Goal: Check status: Check status

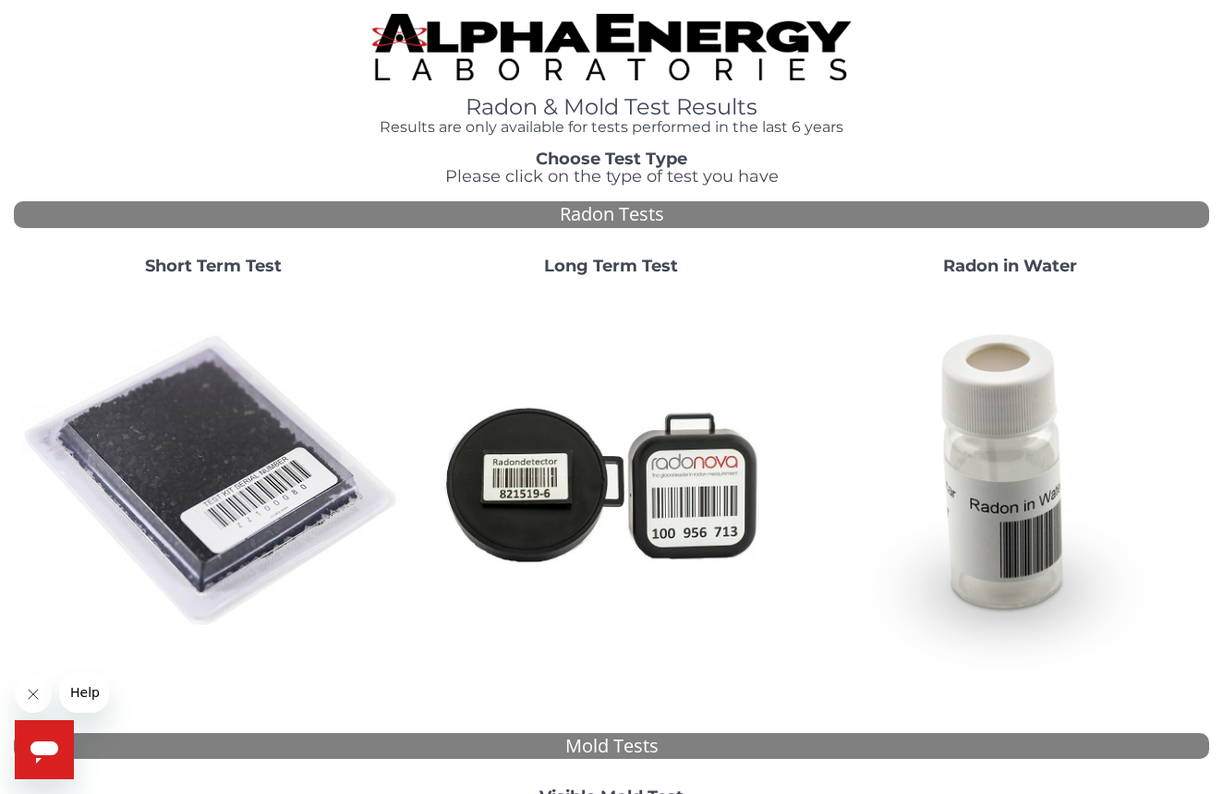
scroll to position [23, 0]
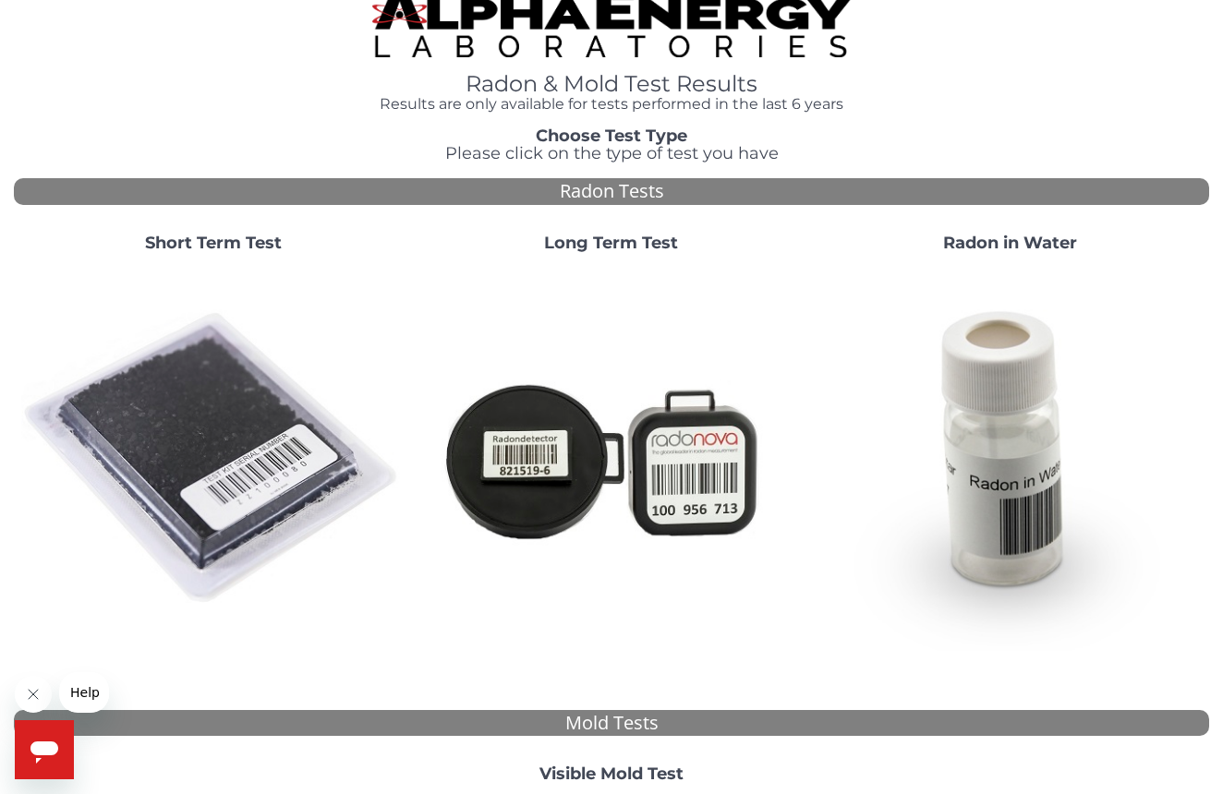
click at [218, 240] on strong "Short Term Test" at bounding box center [213, 243] width 137 height 20
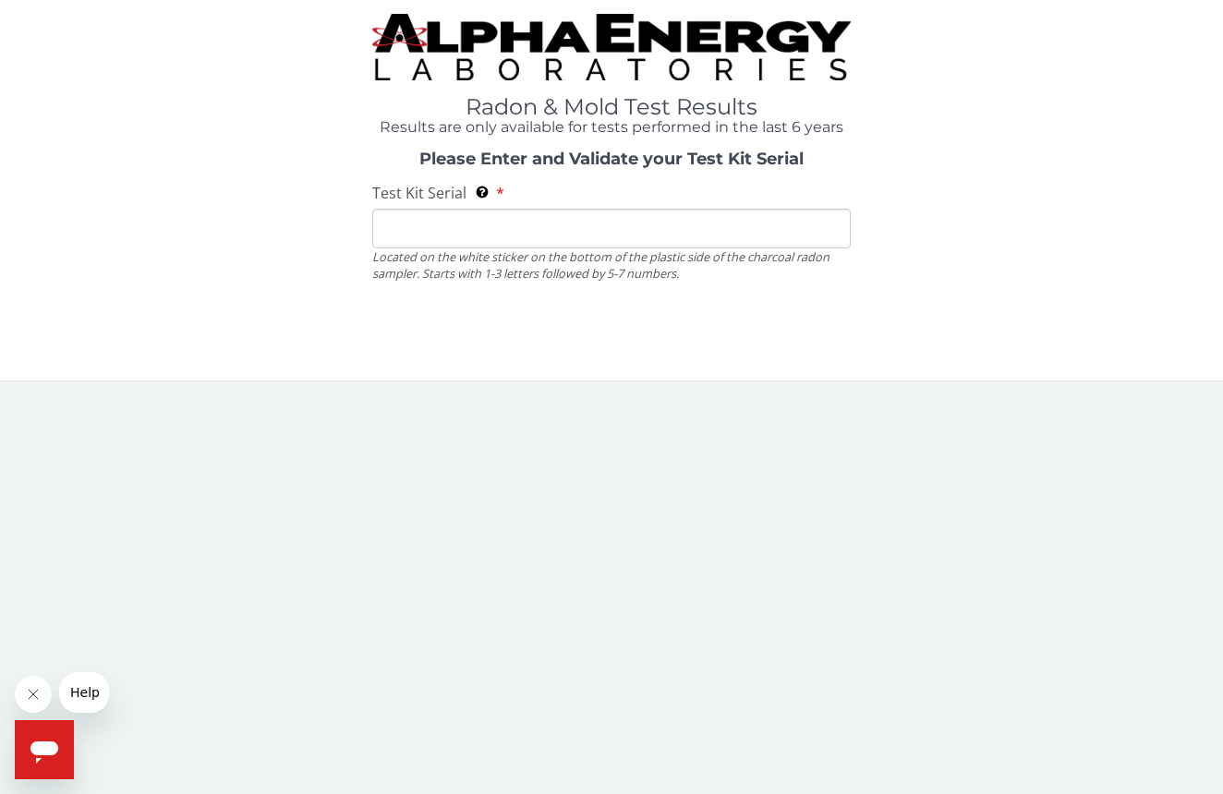
scroll to position [0, 0]
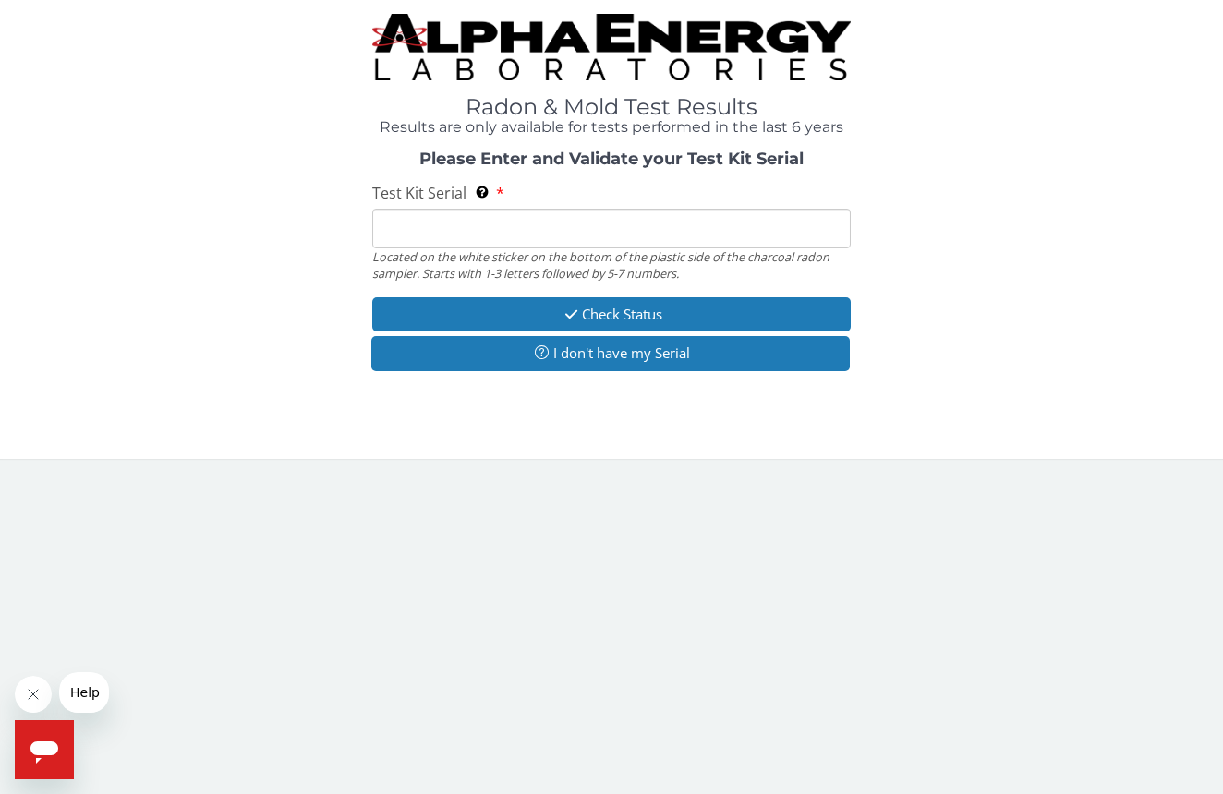
click at [404, 227] on input "Test Kit Serial Located on the white sticker on the bottom of the plastic side …" at bounding box center [611, 229] width 478 height 40
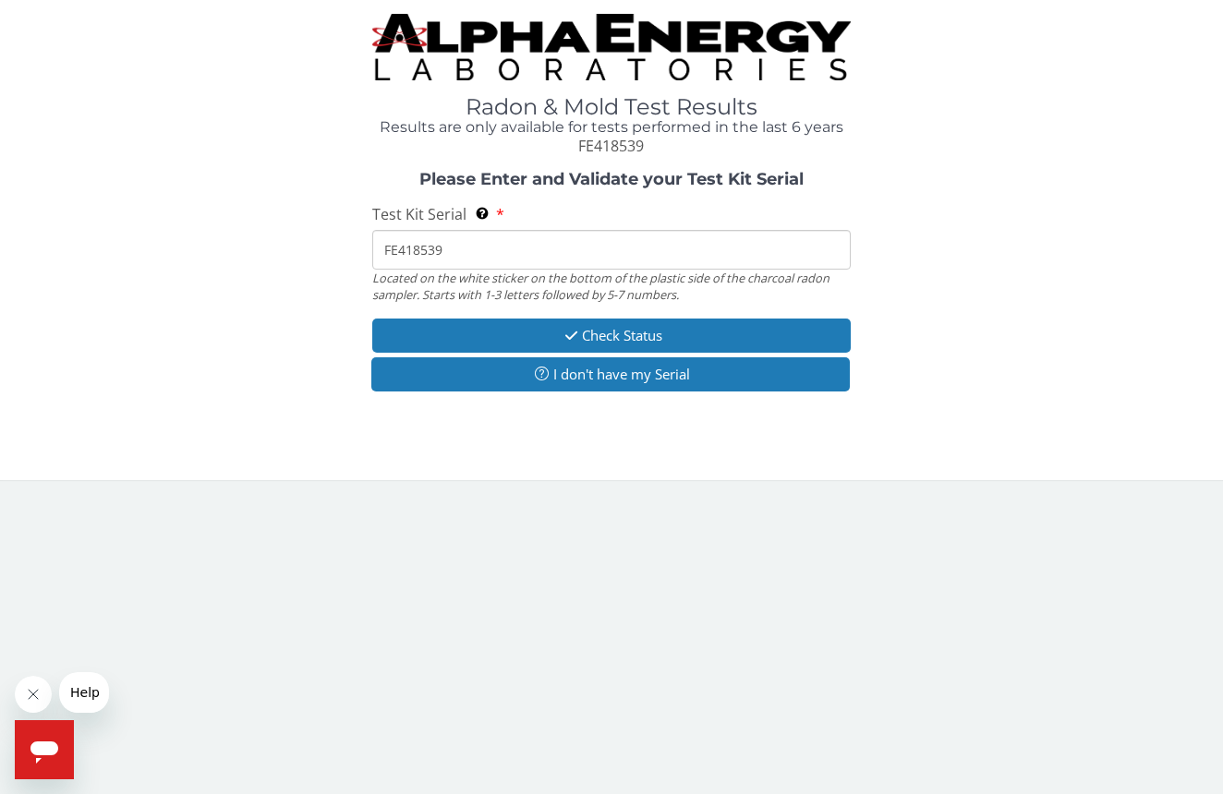
scroll to position [0, 1]
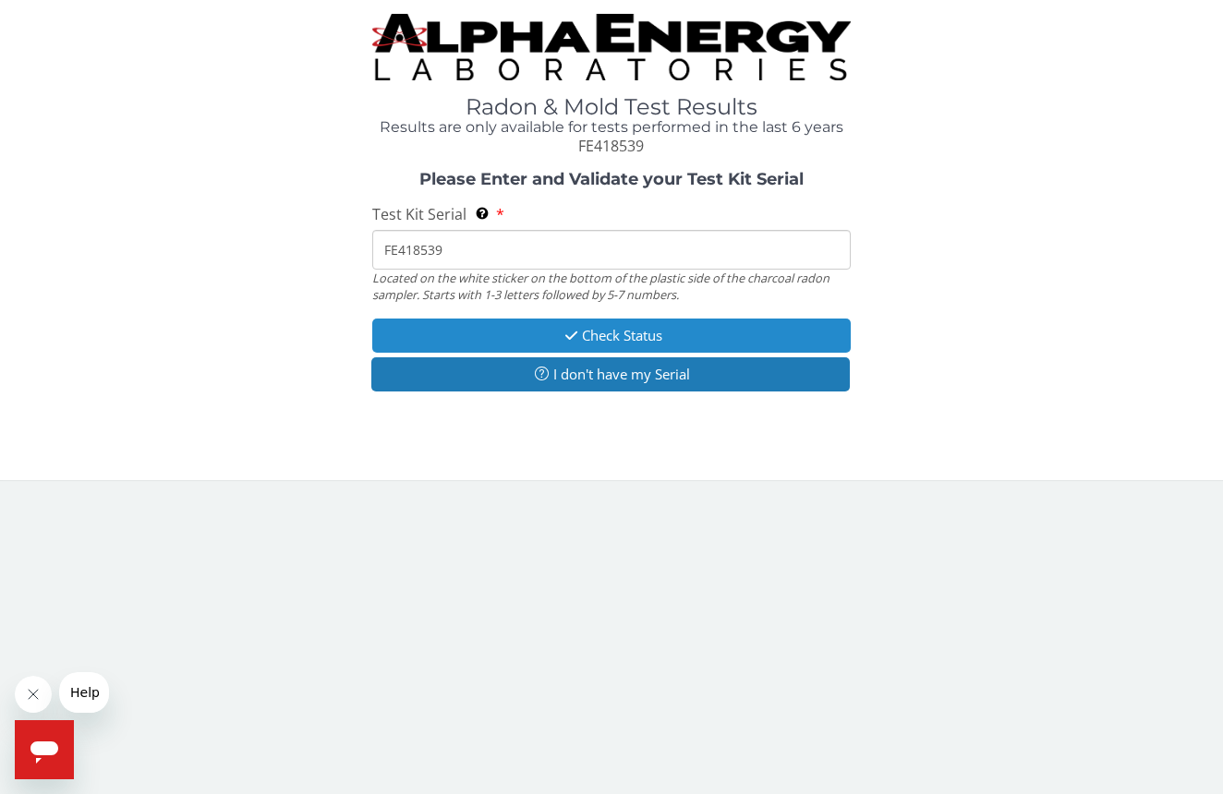
type input "FE418539"
click at [624, 330] on button "Check Status" at bounding box center [611, 336] width 478 height 34
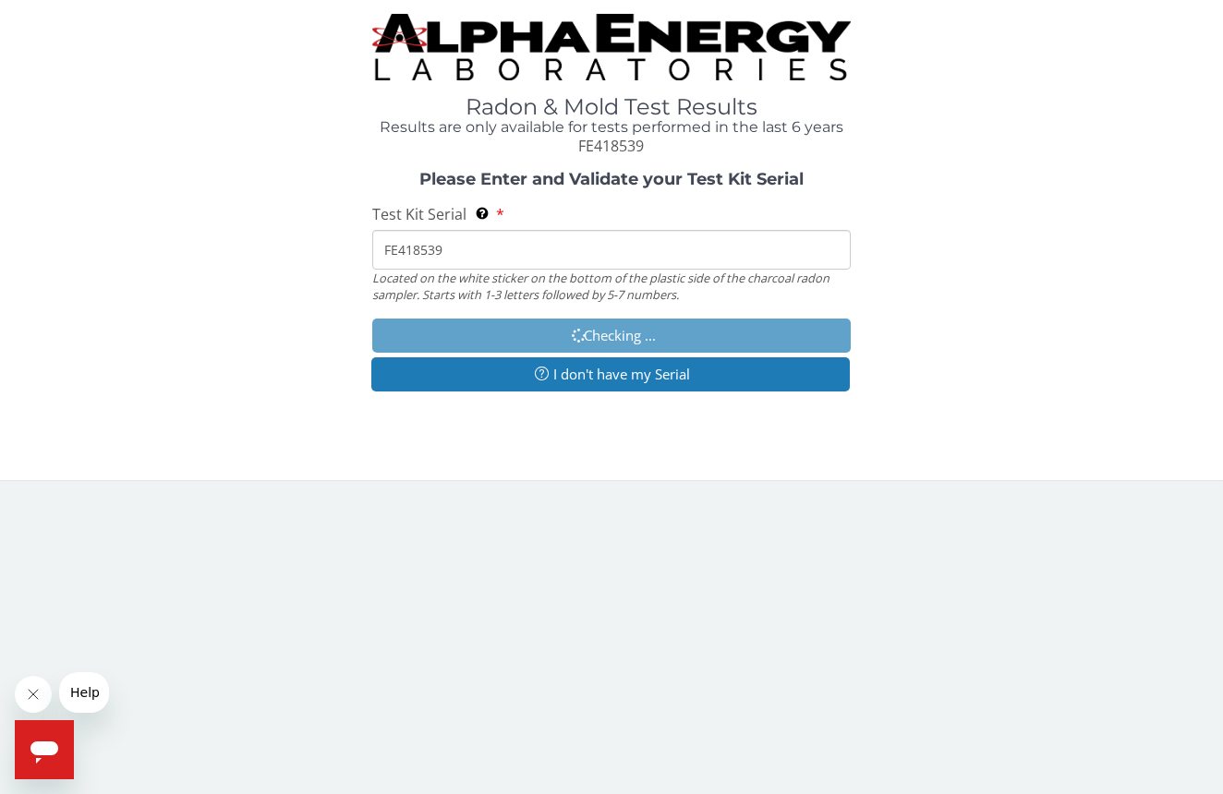
scroll to position [0, 0]
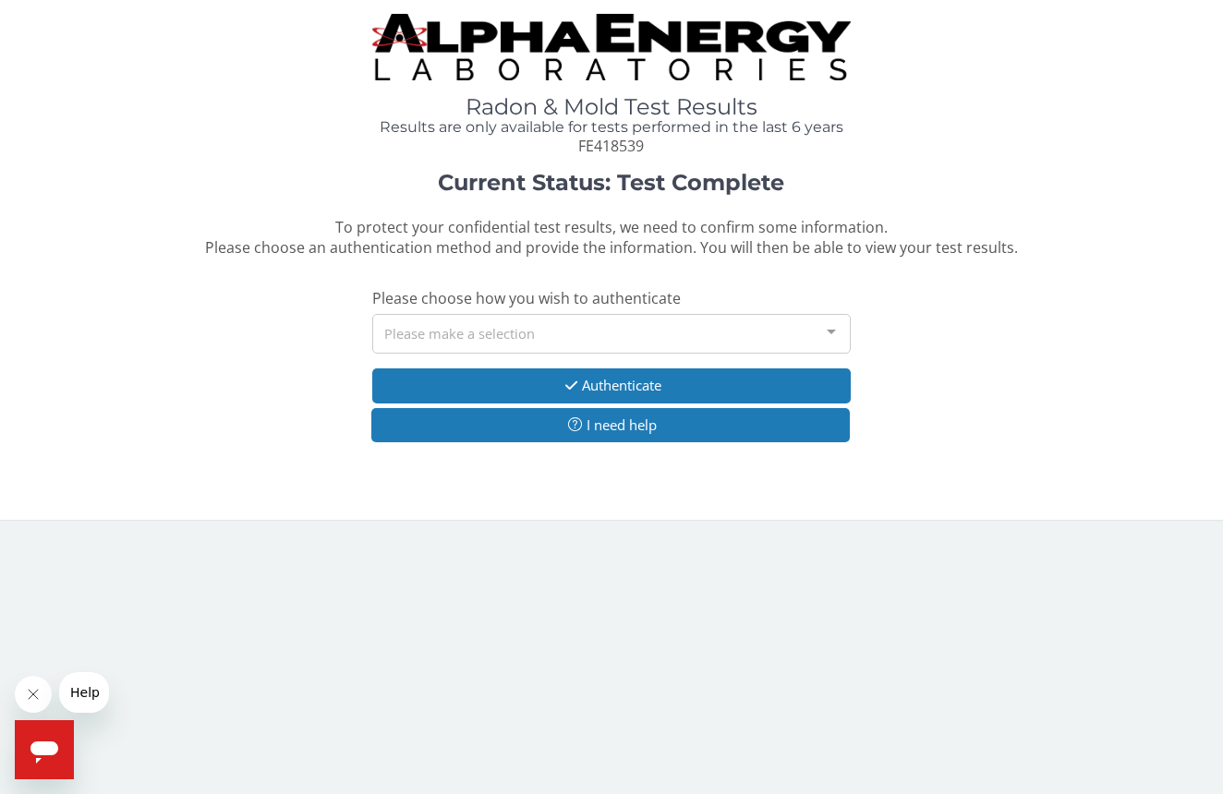
click at [833, 327] on div at bounding box center [831, 332] width 37 height 35
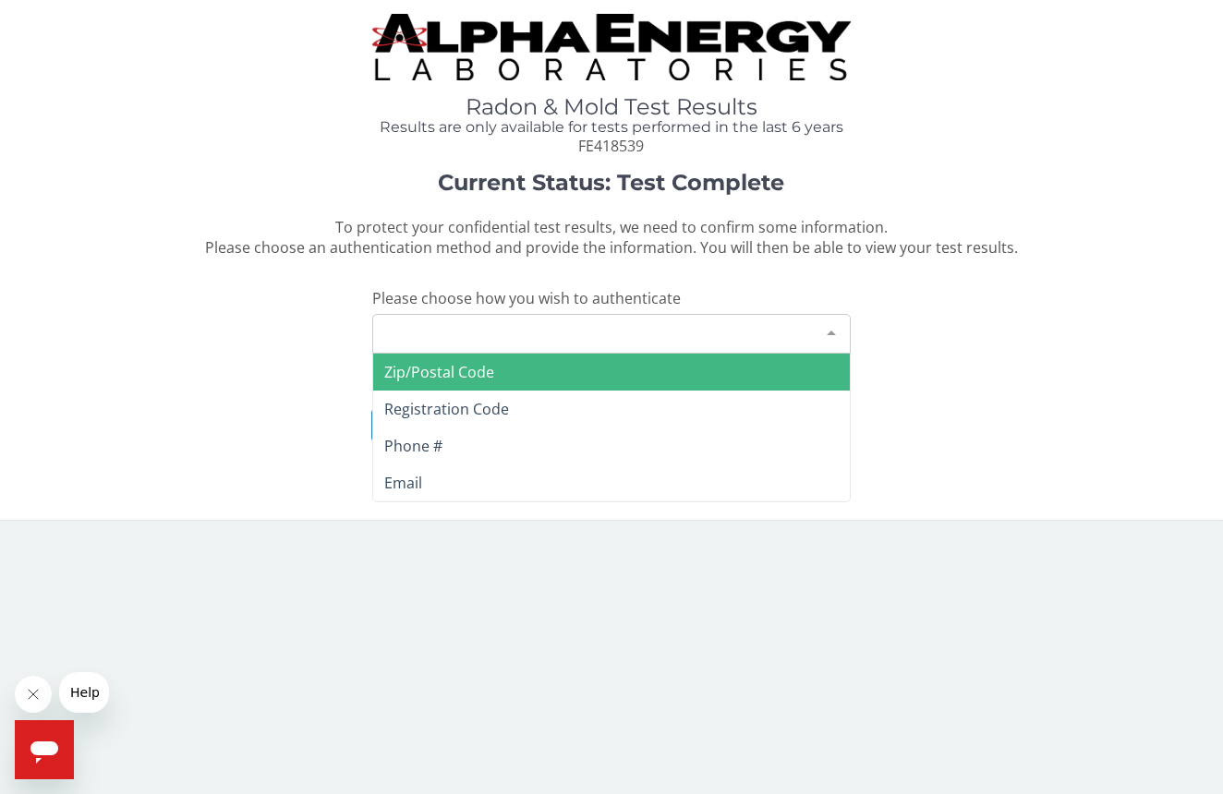
click at [406, 326] on div "Please make a selection" at bounding box center [611, 334] width 478 height 40
click at [400, 332] on div "Please make a selection" at bounding box center [611, 334] width 478 height 40
click at [666, 366] on span "Zip/Postal Code" at bounding box center [611, 372] width 477 height 37
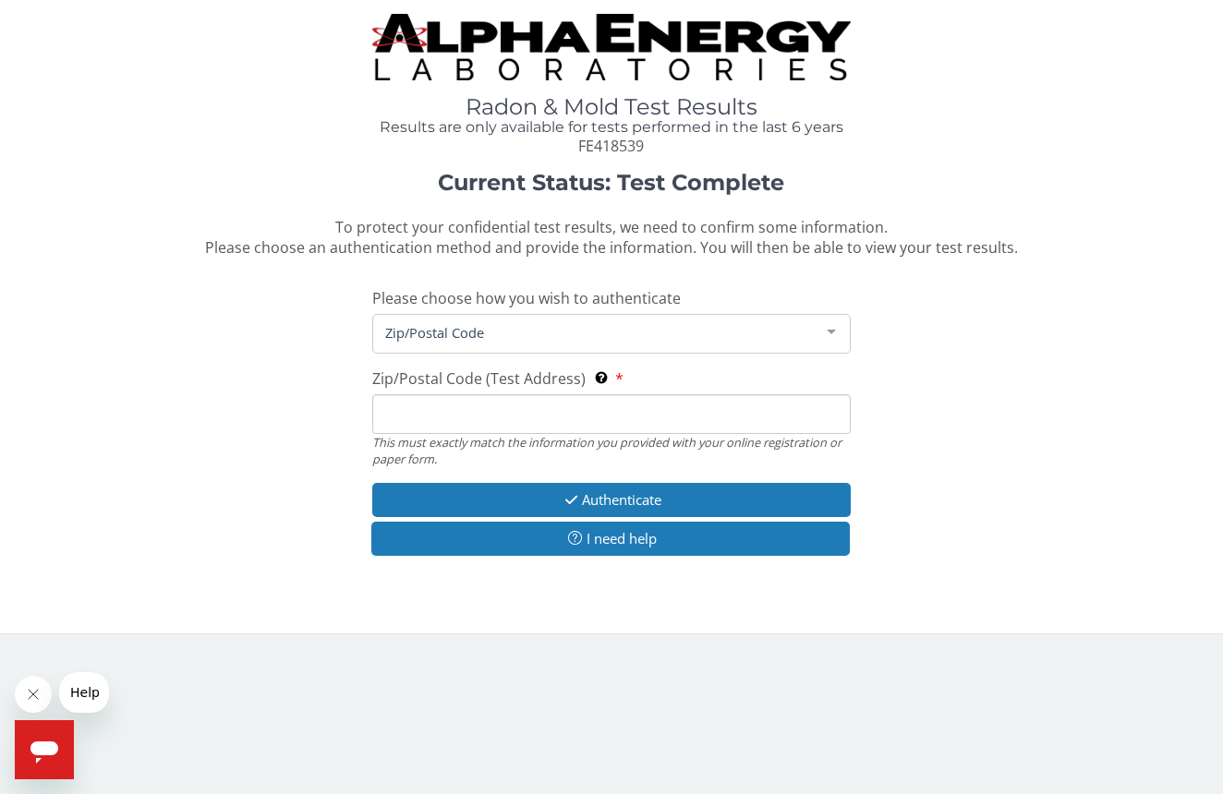
click at [400, 410] on input "Zip/Postal Code (Test Address) This must exactly match the information you prov…" at bounding box center [611, 414] width 478 height 40
type input "24175"
click at [643, 491] on button "Authenticate" at bounding box center [611, 500] width 478 height 34
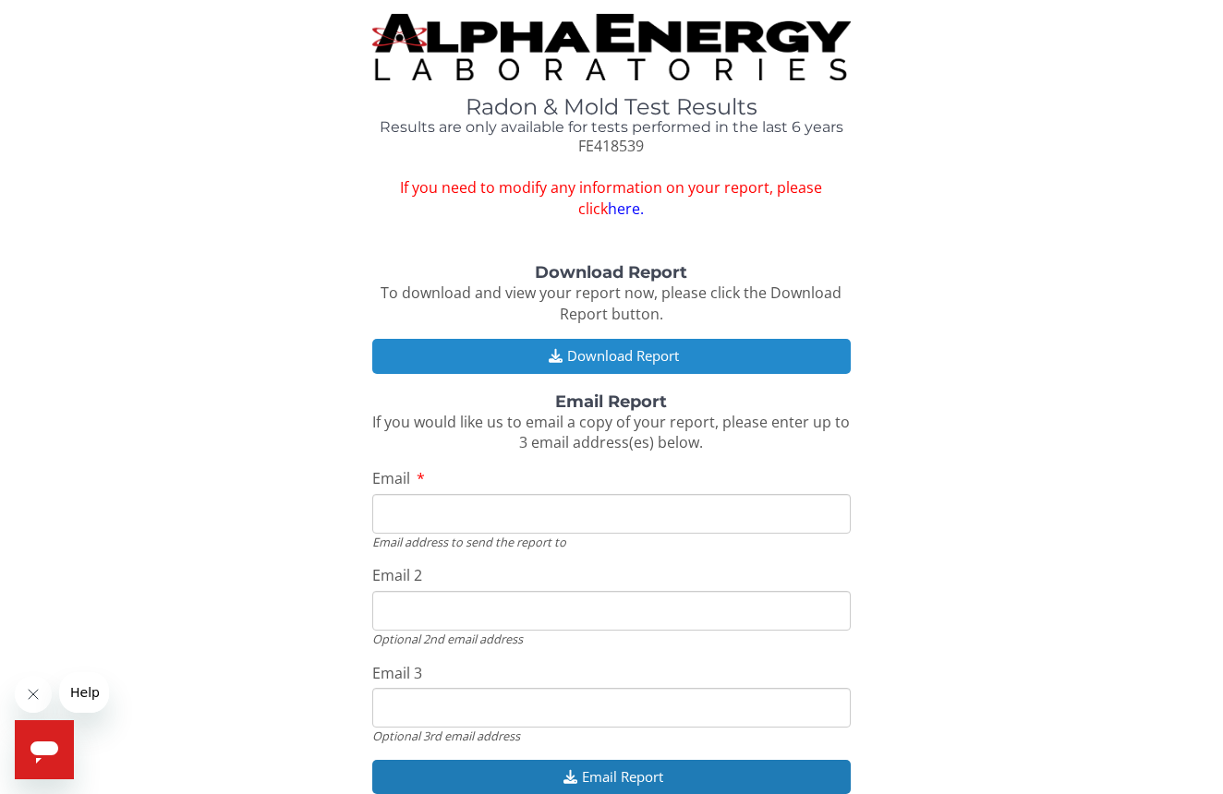
click at [640, 348] on button "Download Report" at bounding box center [611, 356] width 478 height 34
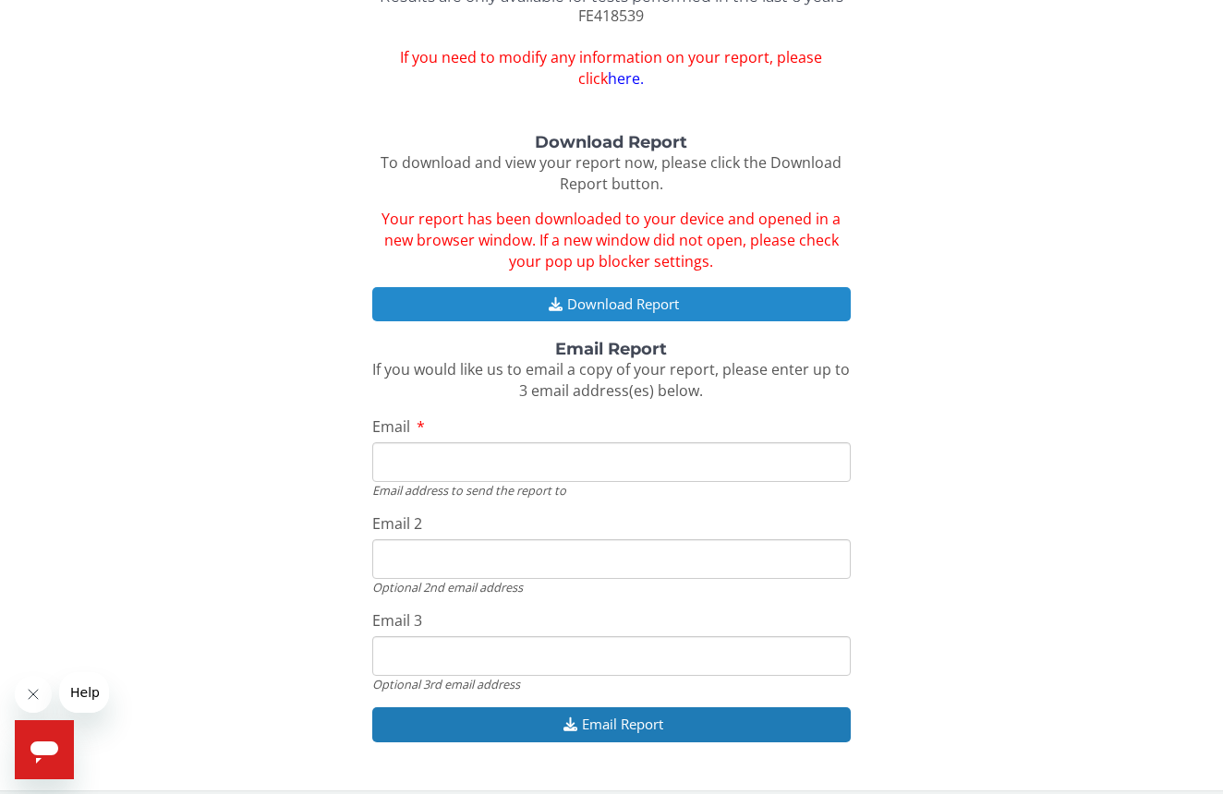
scroll to position [130, 0]
click at [621, 299] on button "Download Report" at bounding box center [611, 304] width 478 height 34
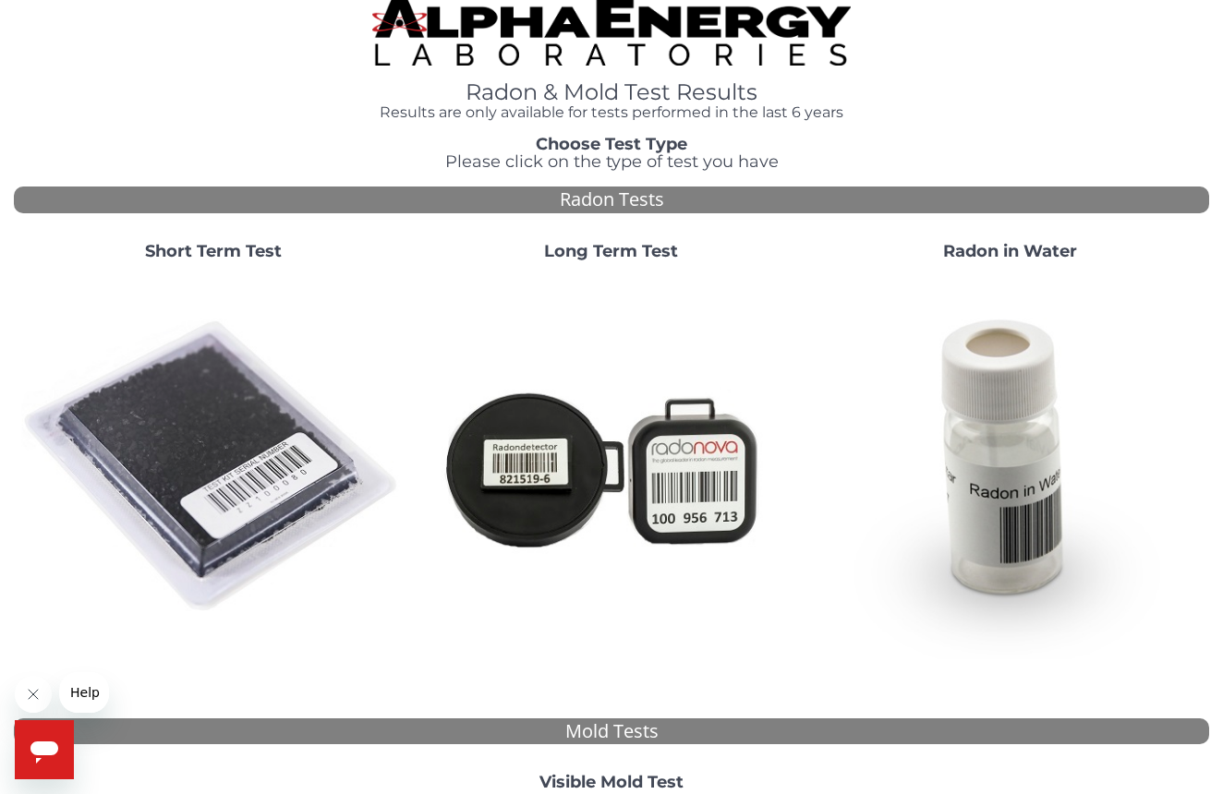
scroll to position [17, 1]
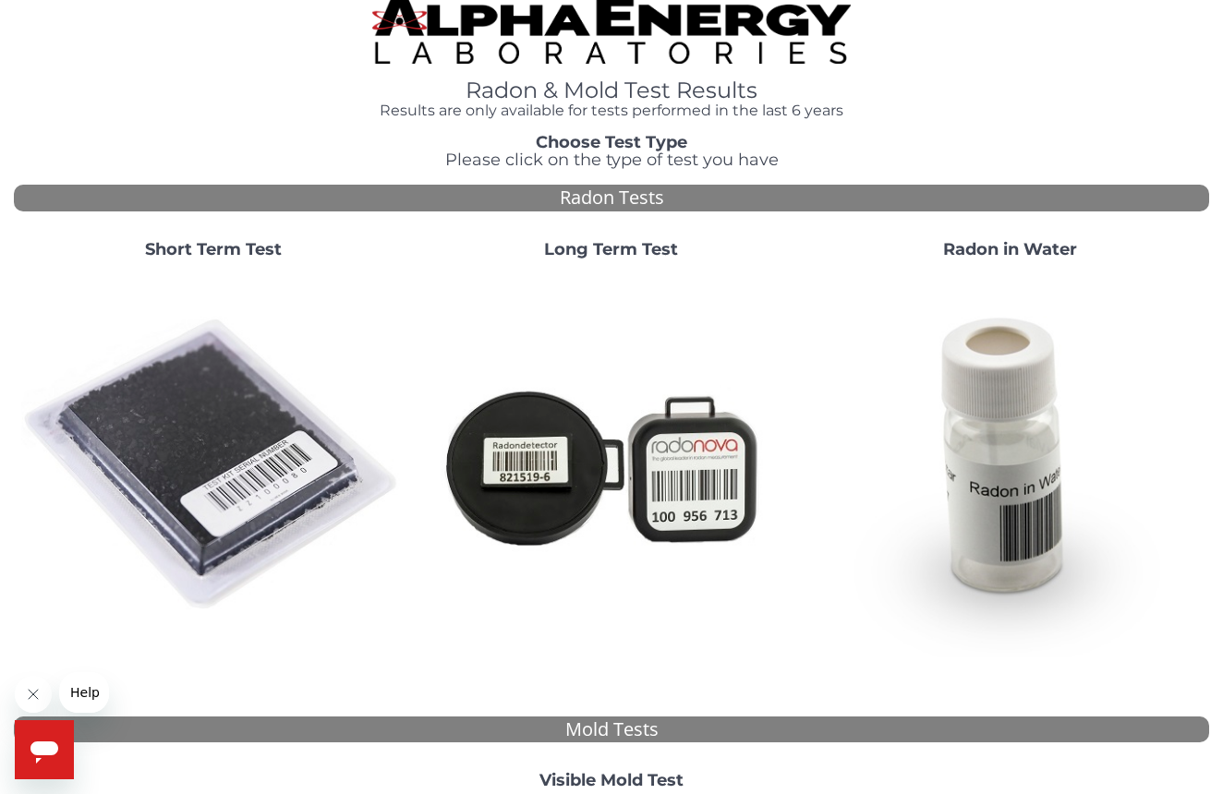
click at [211, 246] on strong "Short Term Test" at bounding box center [213, 249] width 137 height 20
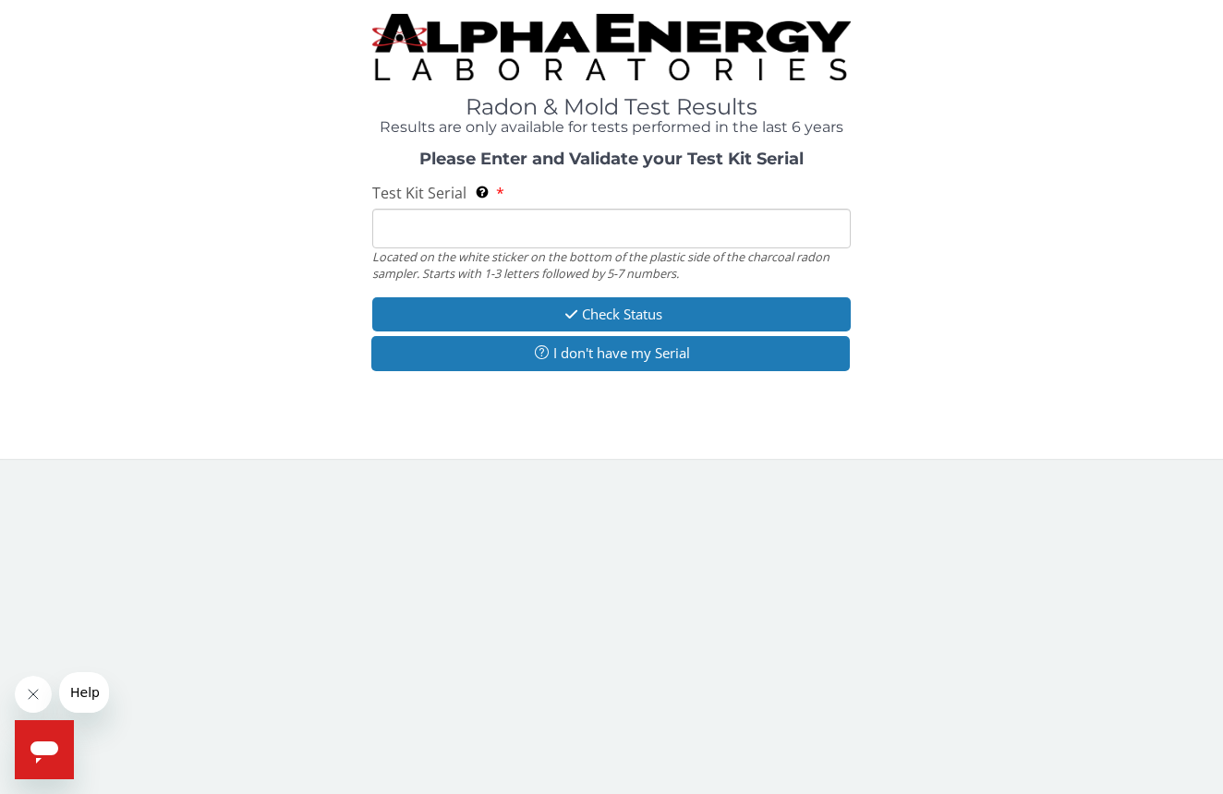
scroll to position [17, 0]
click at [426, 209] on input "Test Kit Serial Located on the white sticker on the bottom of the plastic side …" at bounding box center [611, 229] width 478 height 40
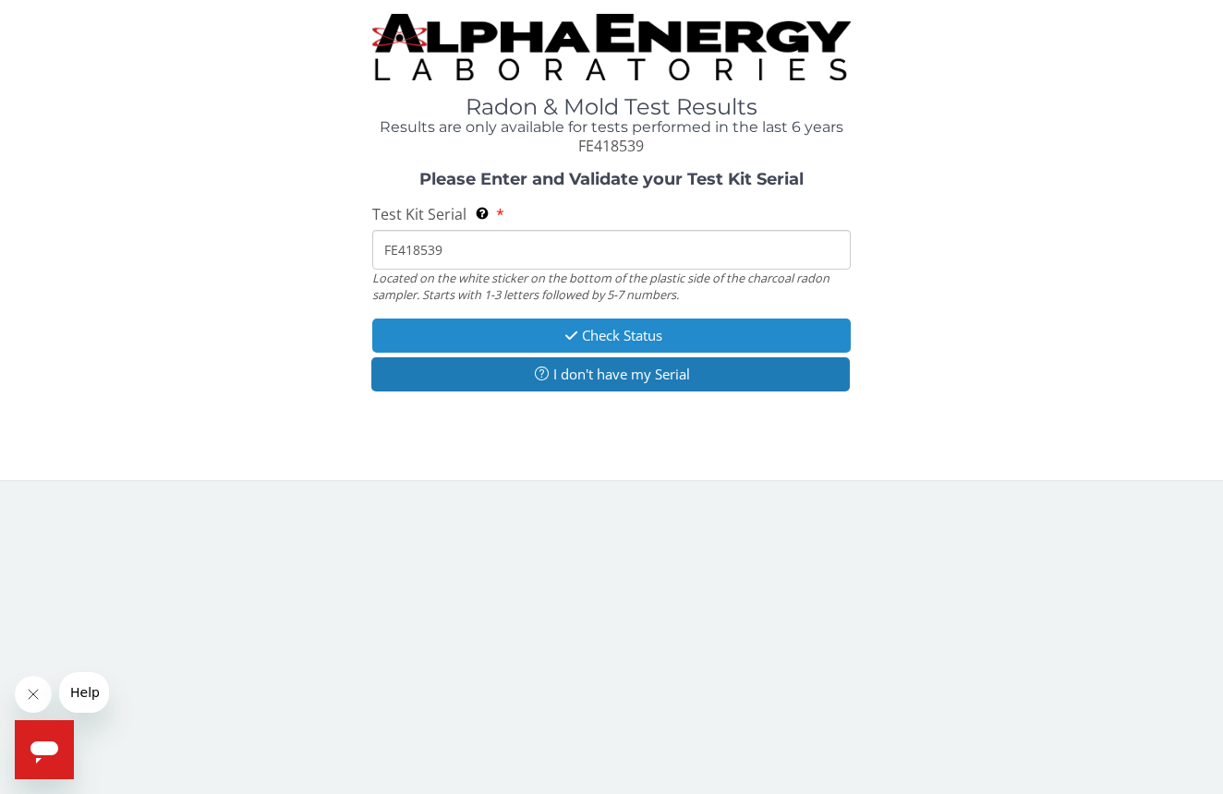
type input "FE418539"
click at [611, 327] on button "Check Status" at bounding box center [611, 336] width 478 height 34
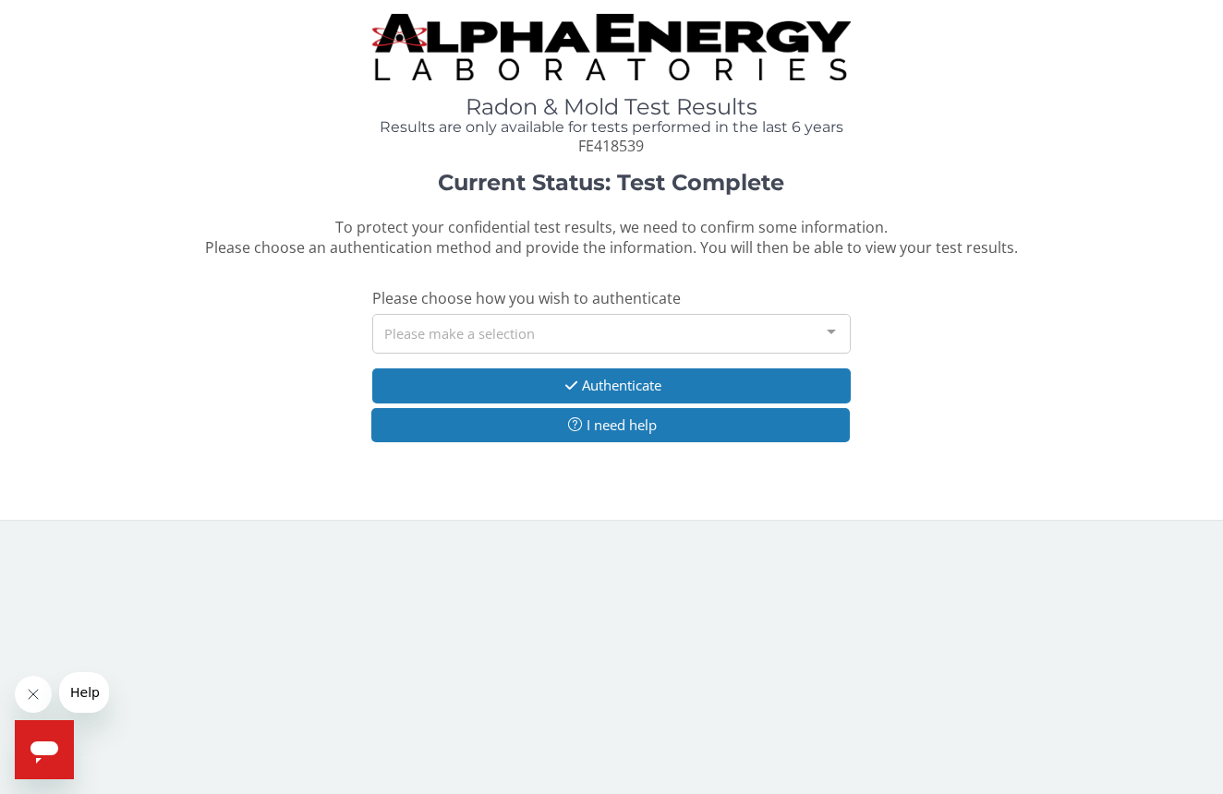
click at [642, 337] on div "Please make a selection" at bounding box center [611, 334] width 478 height 40
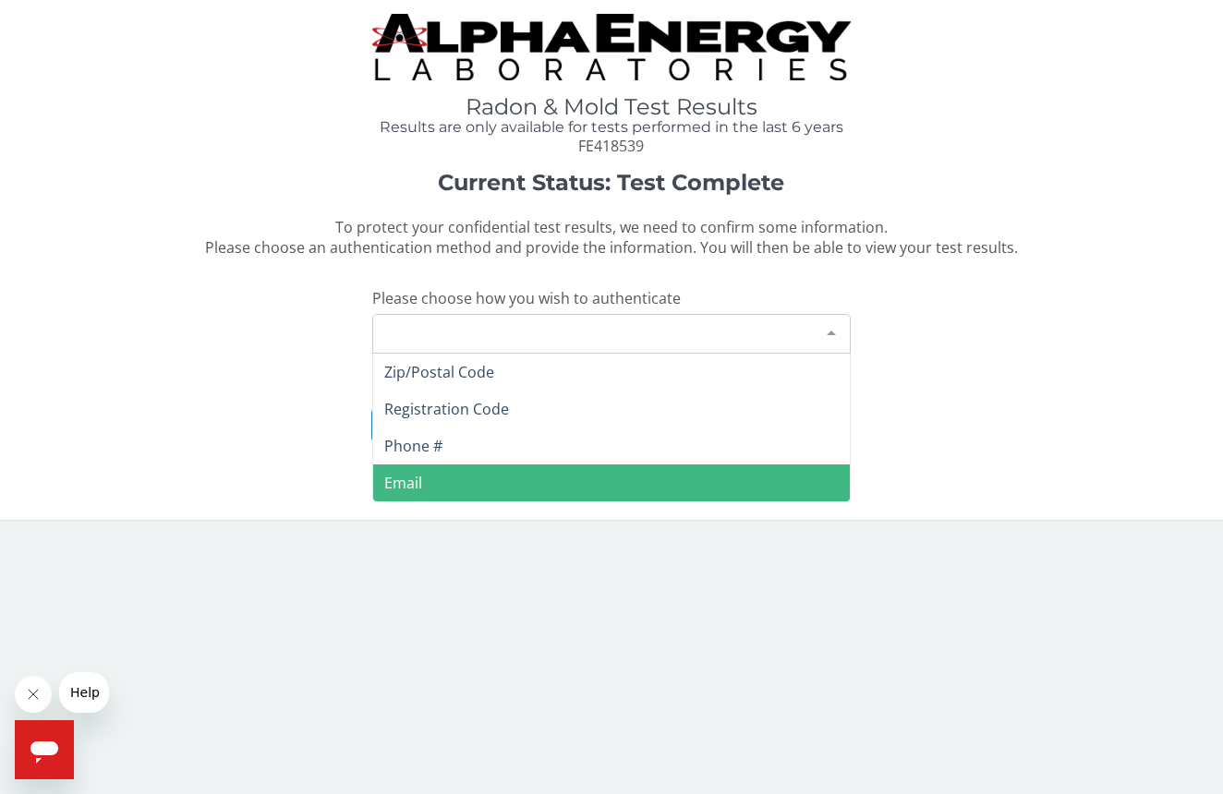
click at [614, 470] on span "Email" at bounding box center [611, 483] width 477 height 37
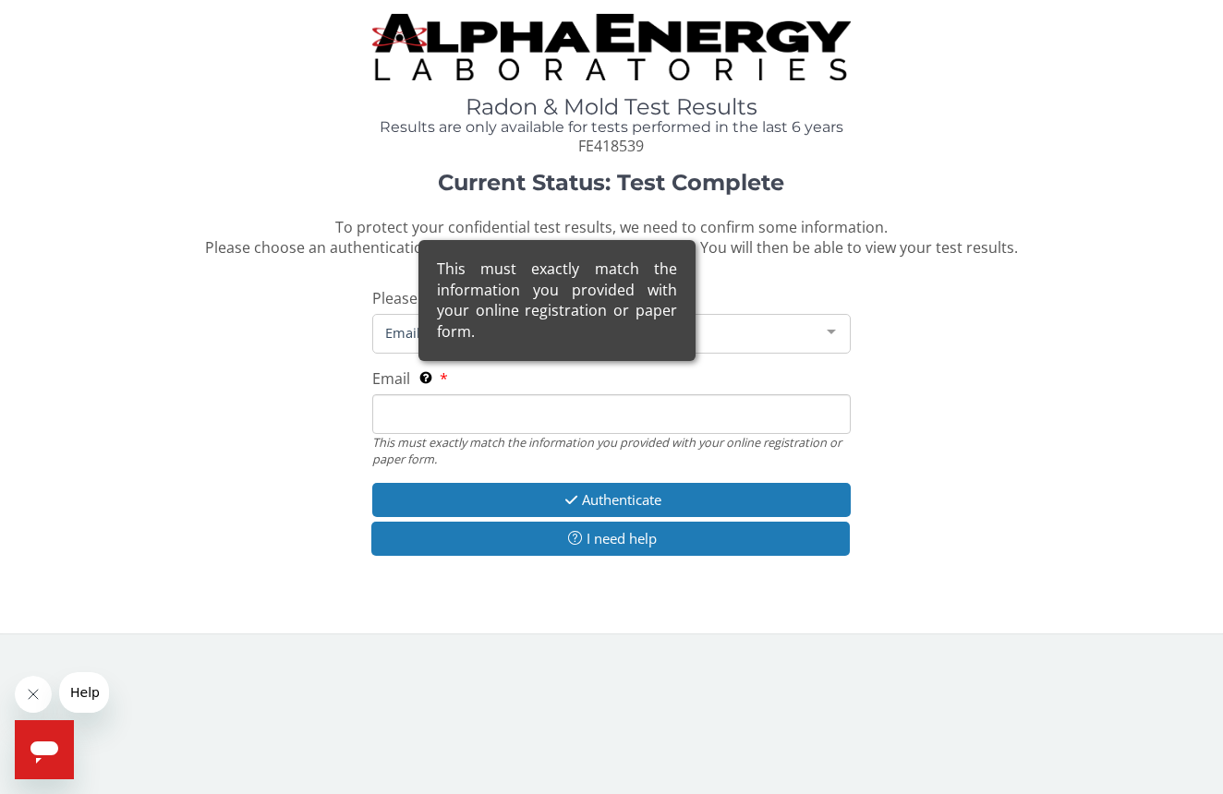
click at [461, 361] on div "This must exactly match the information you provided with your online registrat…" at bounding box center [556, 300] width 277 height 121
click at [461, 394] on input "Email This must exactly match the information you provided with your online reg…" at bounding box center [611, 414] width 478 height 40
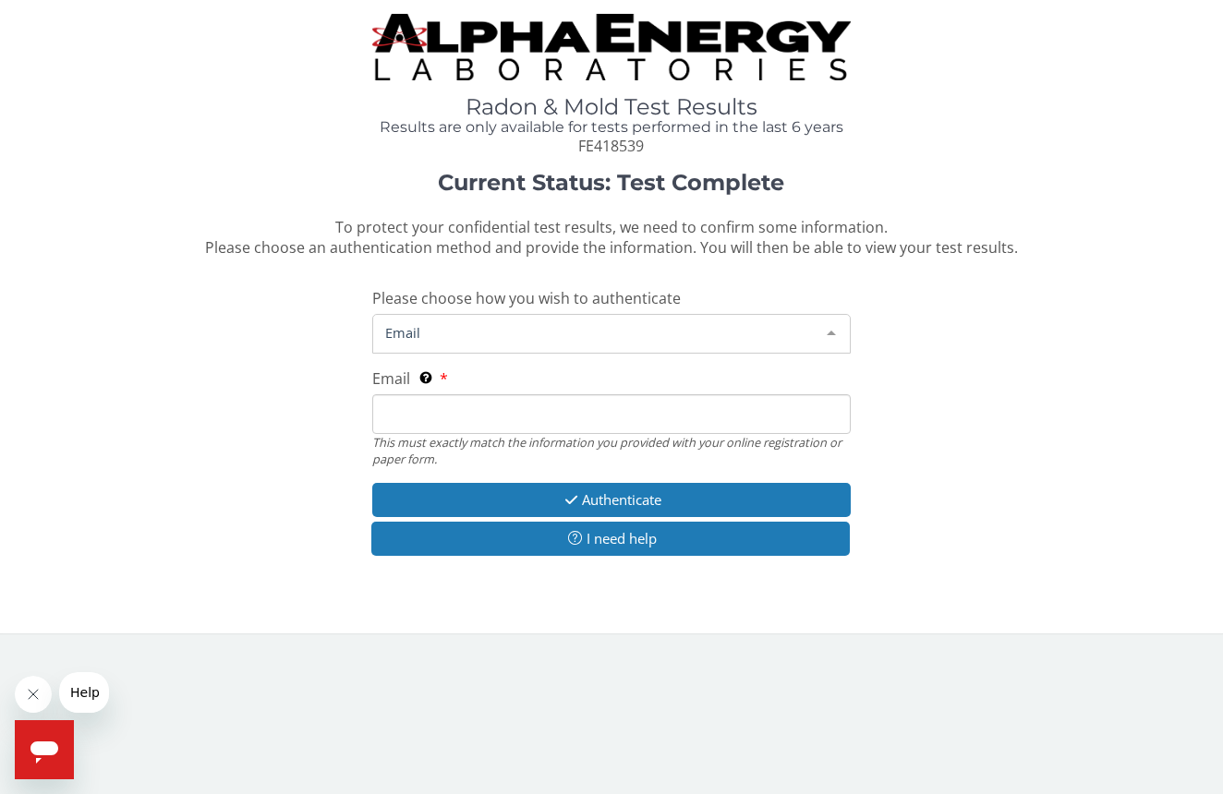
click at [832, 324] on div at bounding box center [831, 332] width 37 height 35
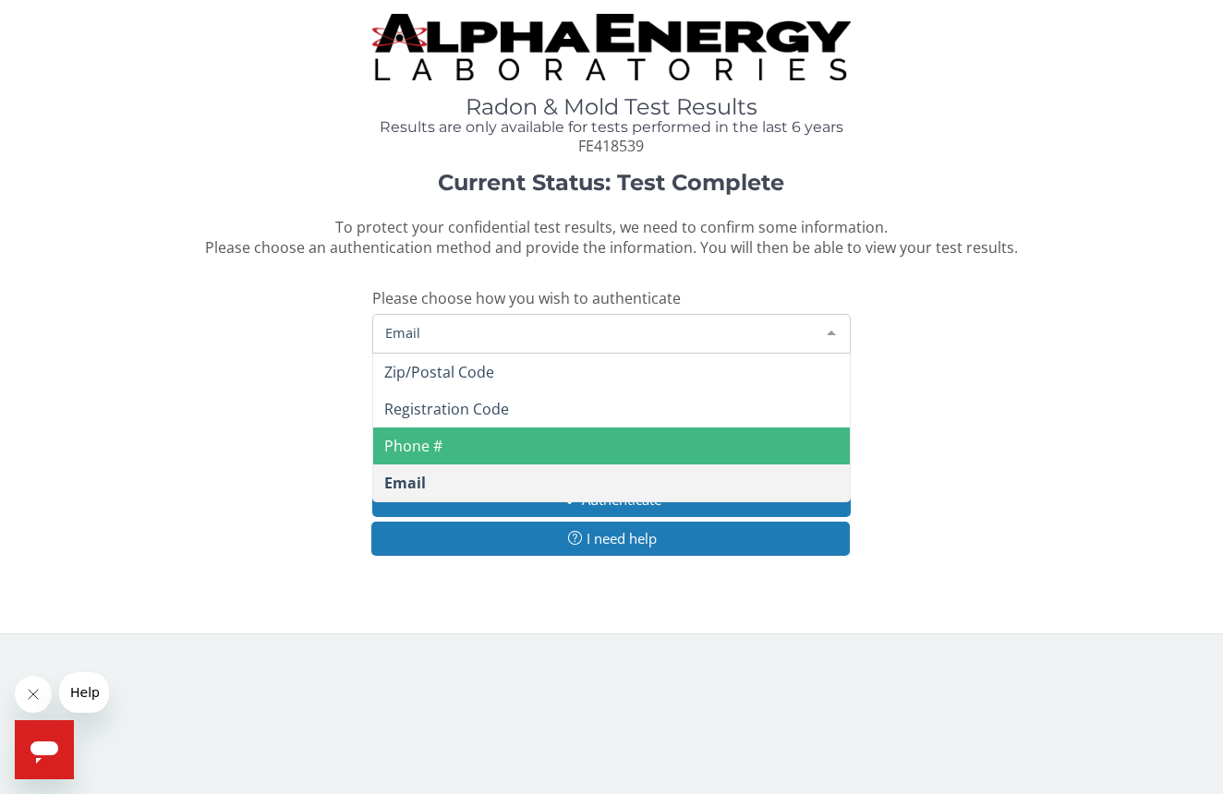
click at [476, 440] on span "Phone #" at bounding box center [611, 446] width 477 height 37
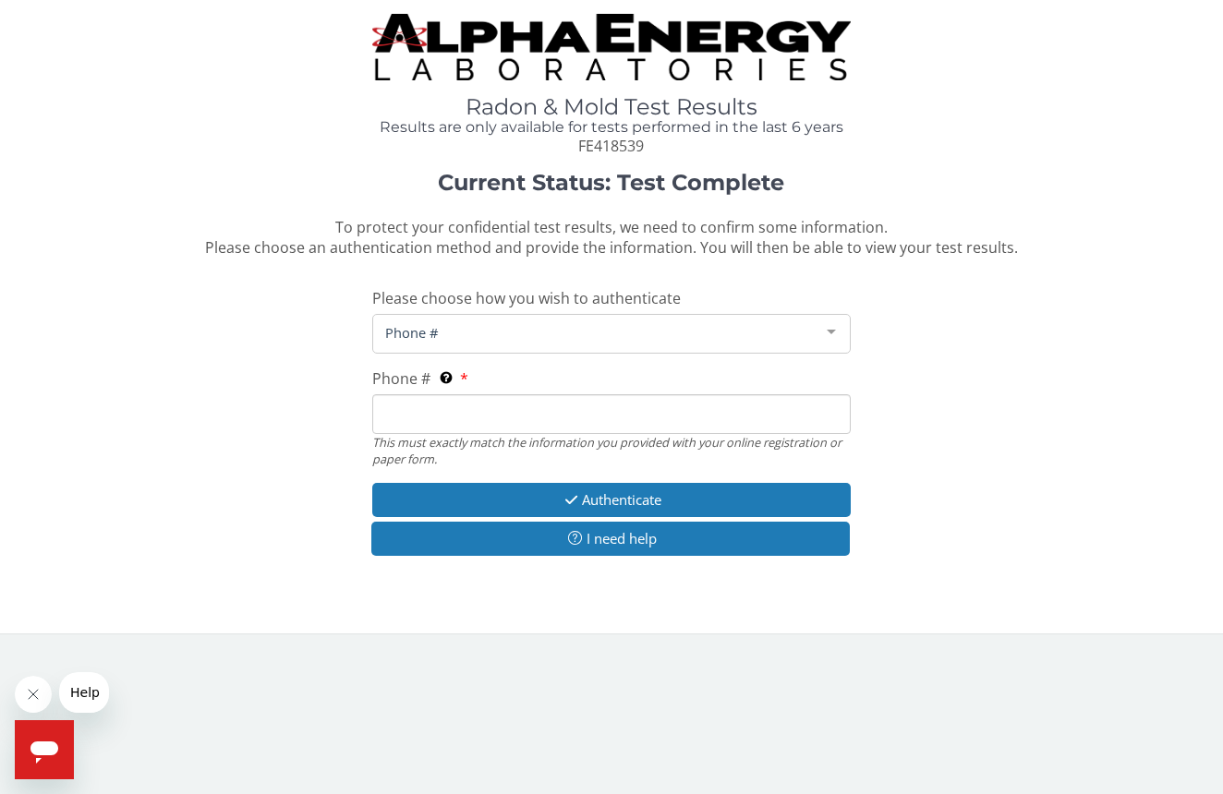
click at [446, 410] on input "Phone # This must exactly match the information you provided with your online r…" at bounding box center [611, 414] width 478 height 40
type input "[PHONE_NUMBER]"
click at [641, 490] on button "Authenticate" at bounding box center [611, 500] width 478 height 34
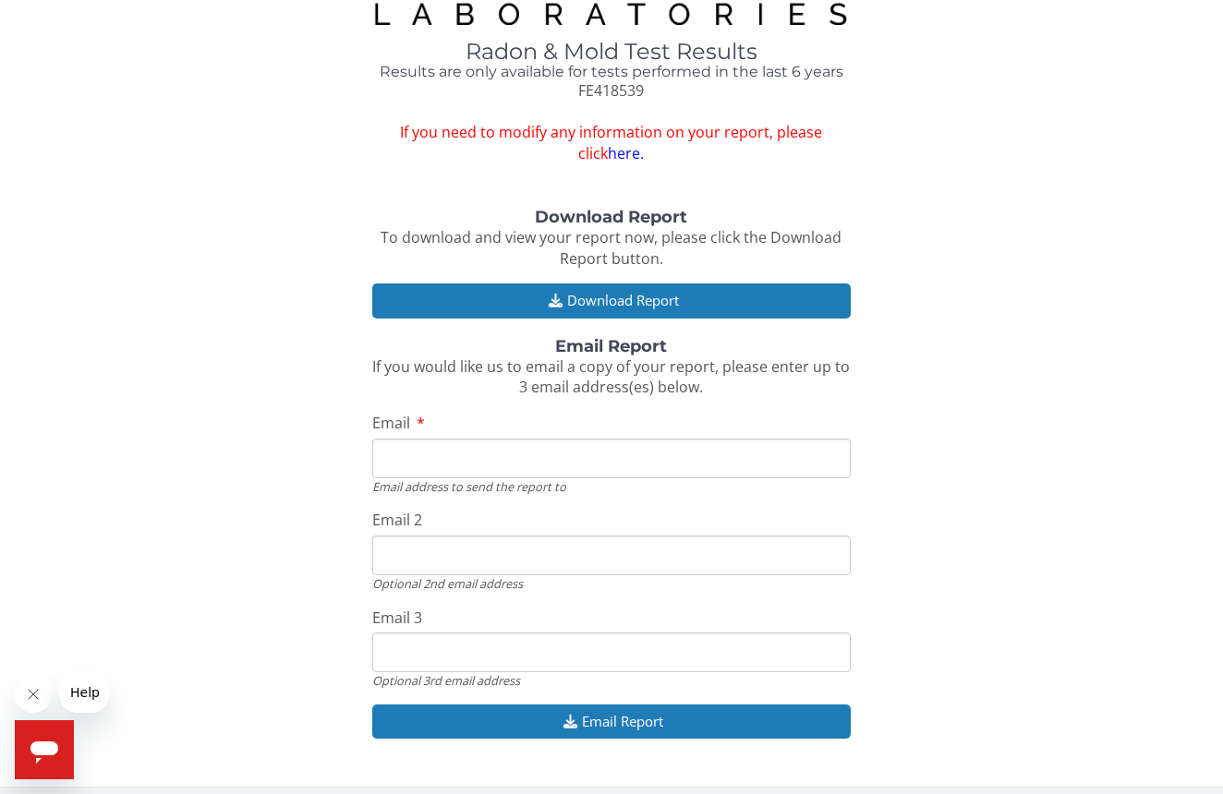
scroll to position [54, 0]
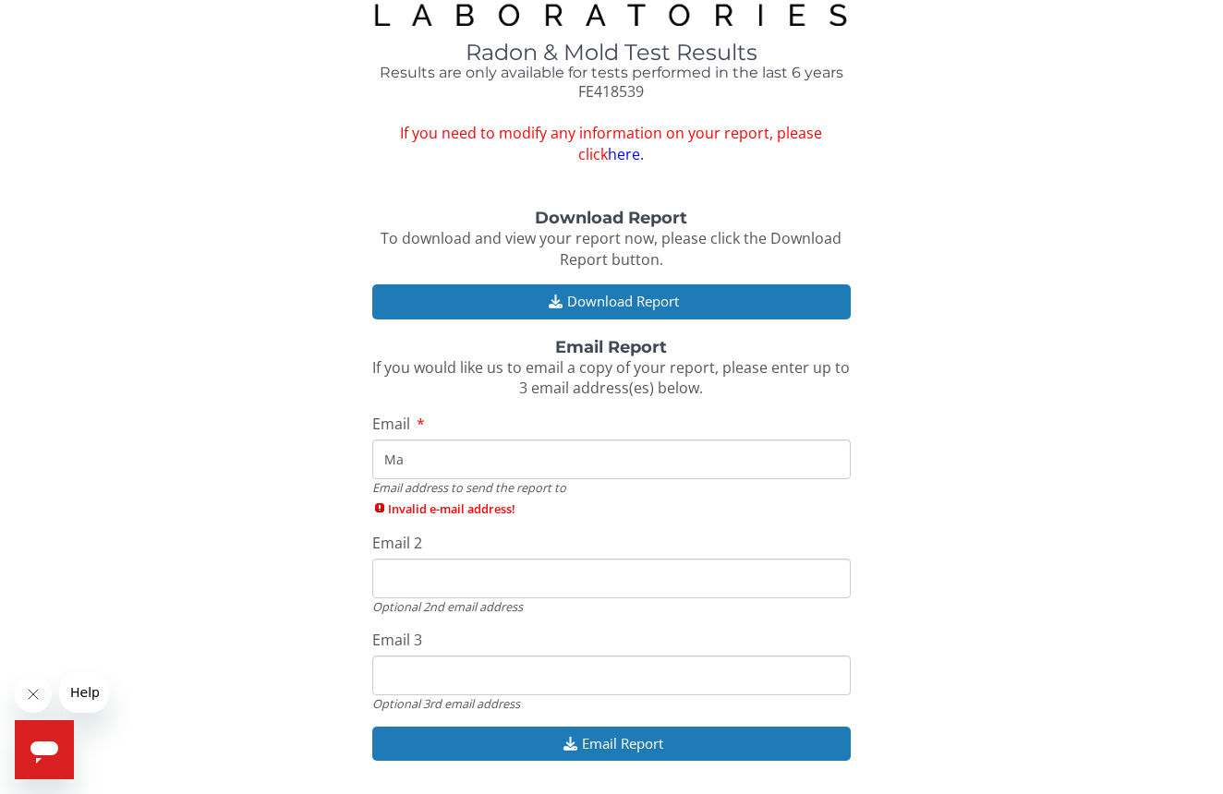
type input "M"
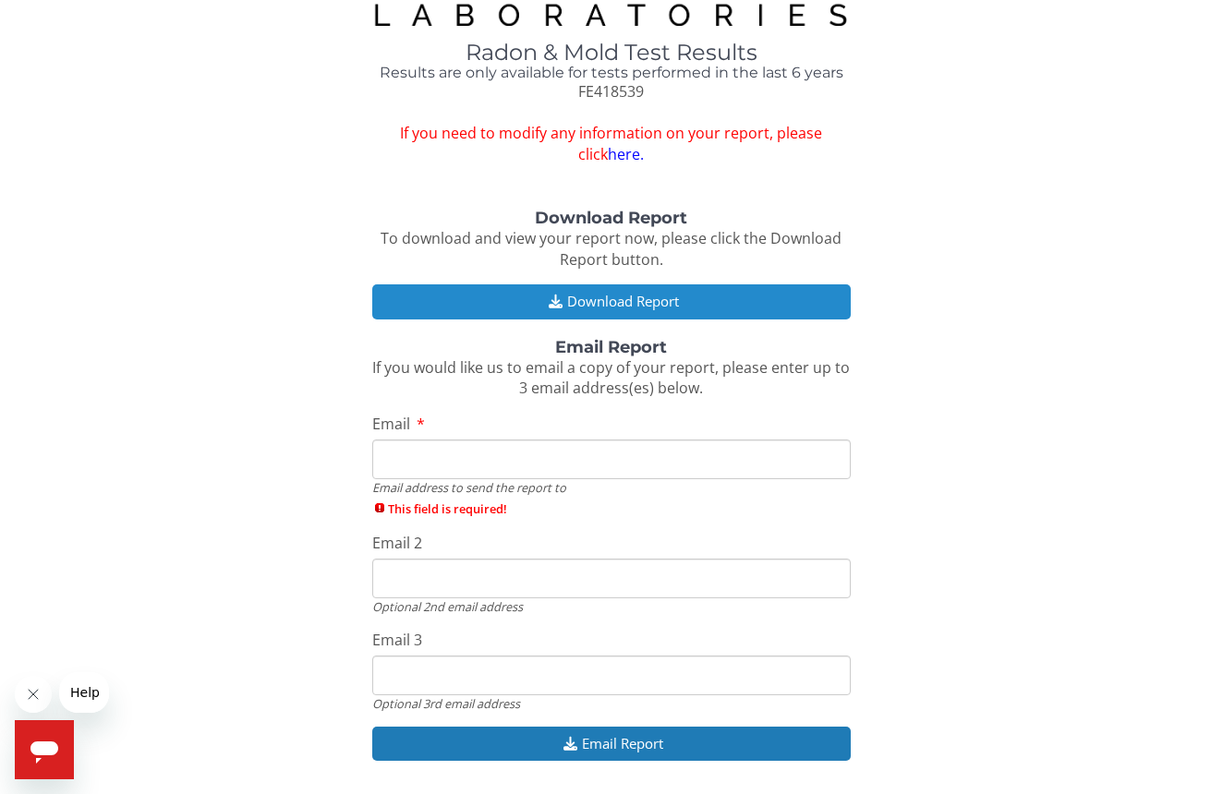
click at [559, 295] on icon "button" at bounding box center [555, 302] width 23 height 14
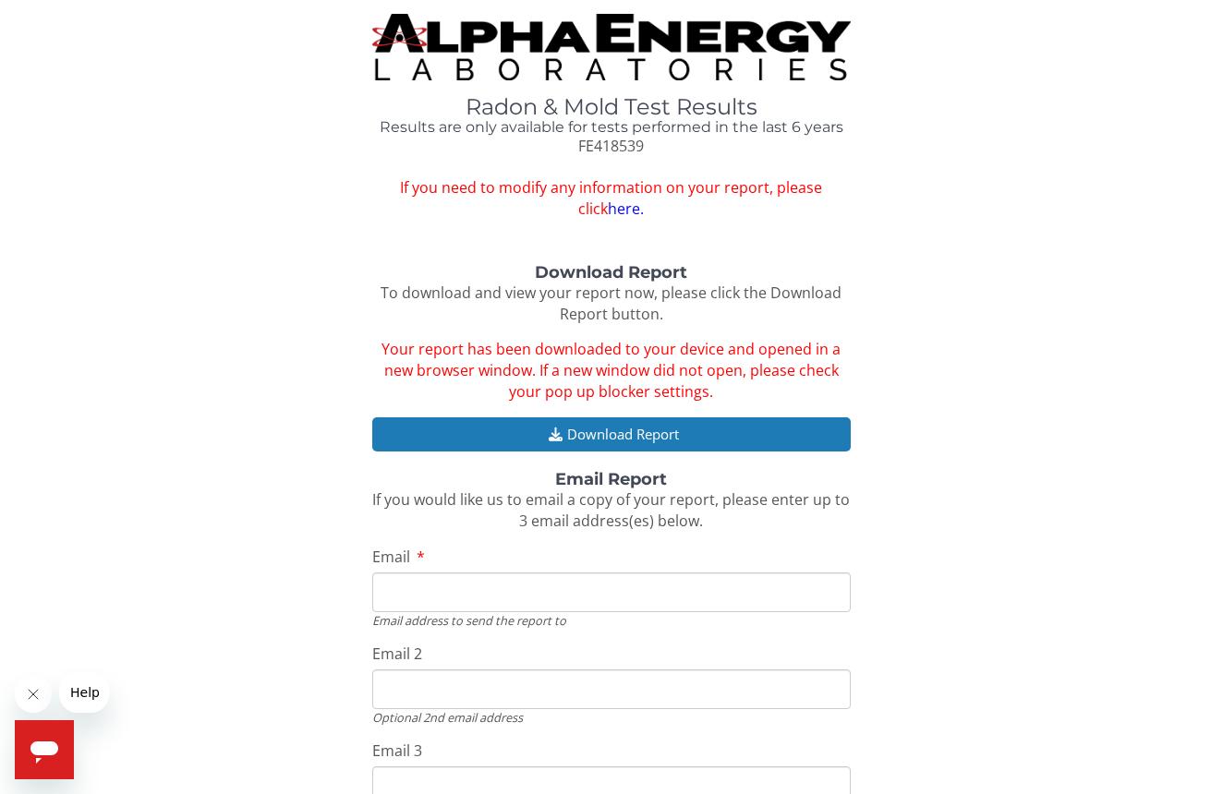
scroll to position [0, 0]
